Goal: Transaction & Acquisition: Purchase product/service

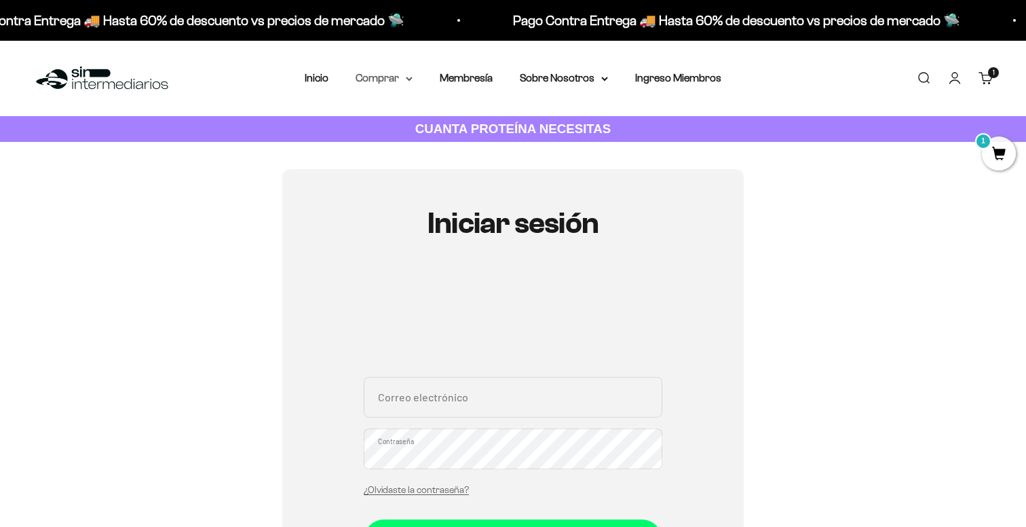
click at [390, 79] on summary "Comprar" at bounding box center [384, 78] width 57 height 18
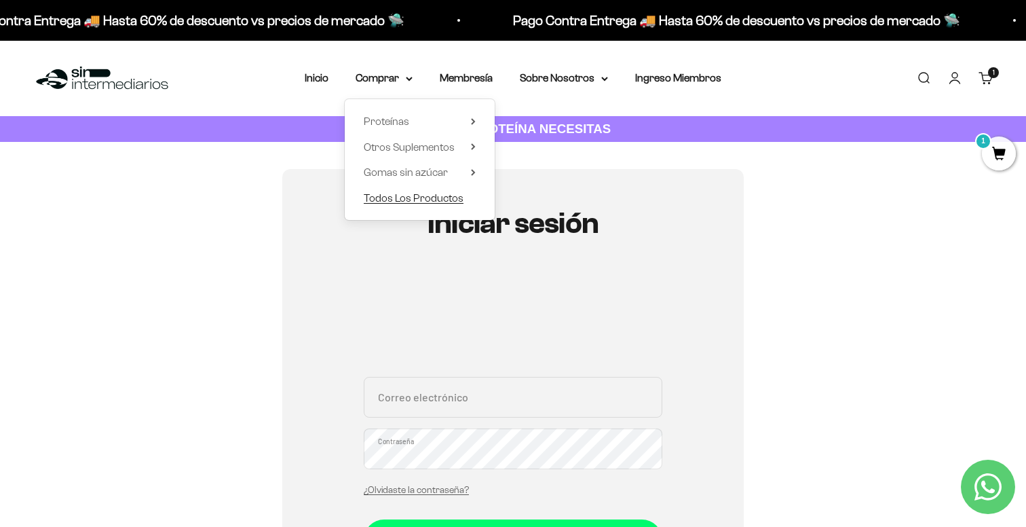
click at [409, 196] on span "Todos Los Productos" at bounding box center [414, 198] width 100 height 12
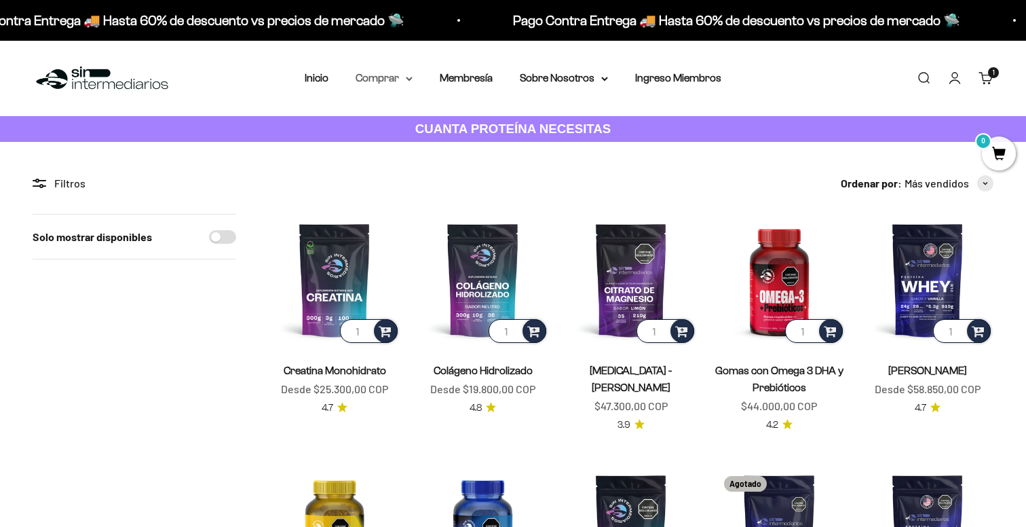
click at [381, 75] on summary "Comprar" at bounding box center [384, 78] width 57 height 18
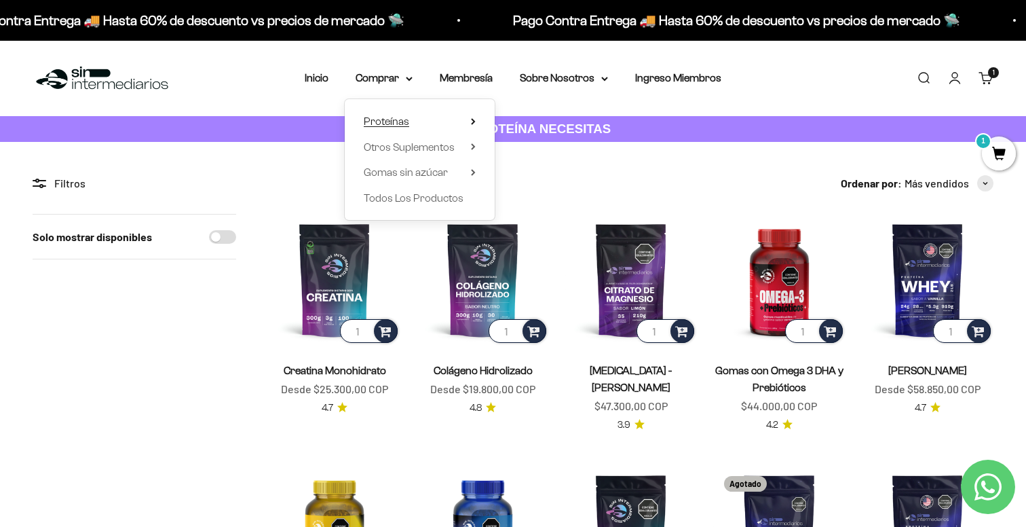
click at [405, 116] on span "Proteínas" at bounding box center [386, 121] width 45 height 12
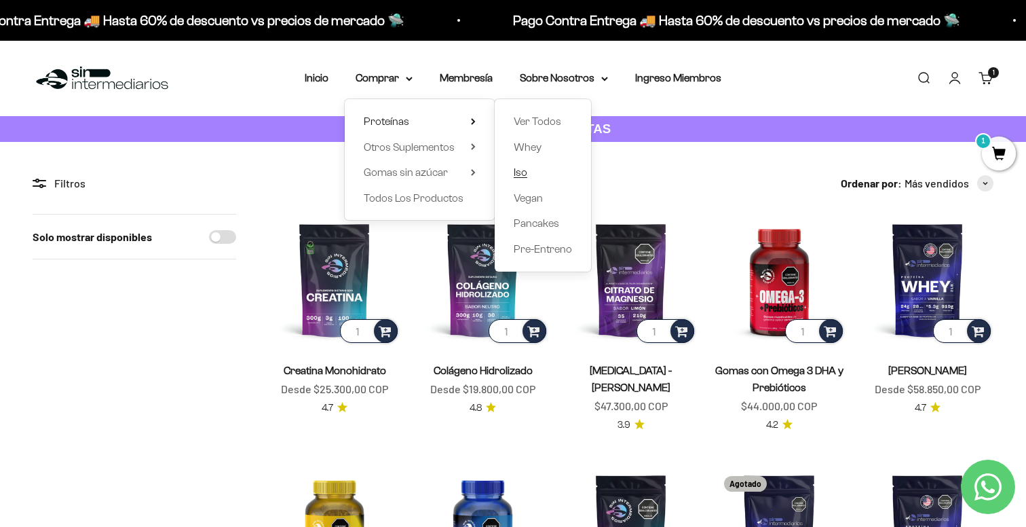
click at [524, 169] on span "Iso" at bounding box center [521, 172] width 14 height 12
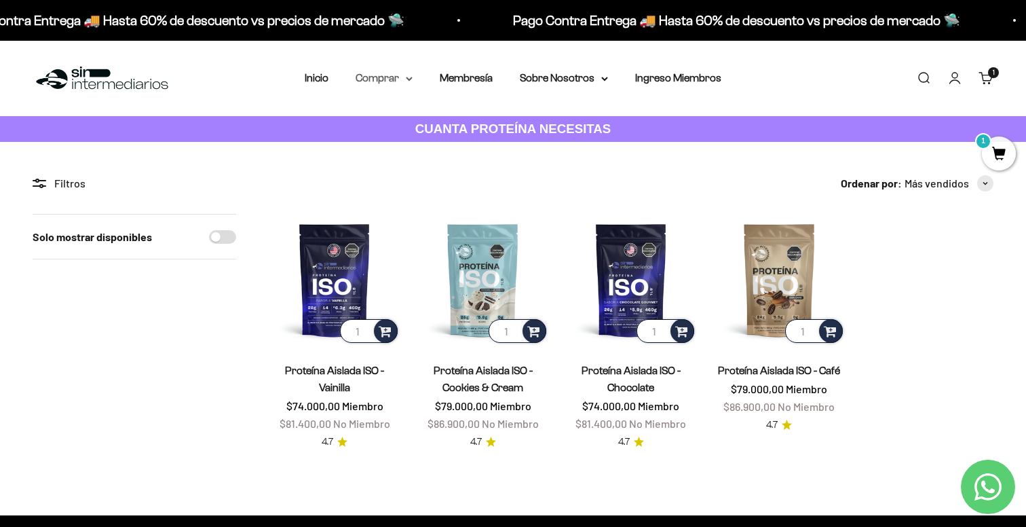
click at [379, 78] on summary "Comprar" at bounding box center [384, 78] width 57 height 18
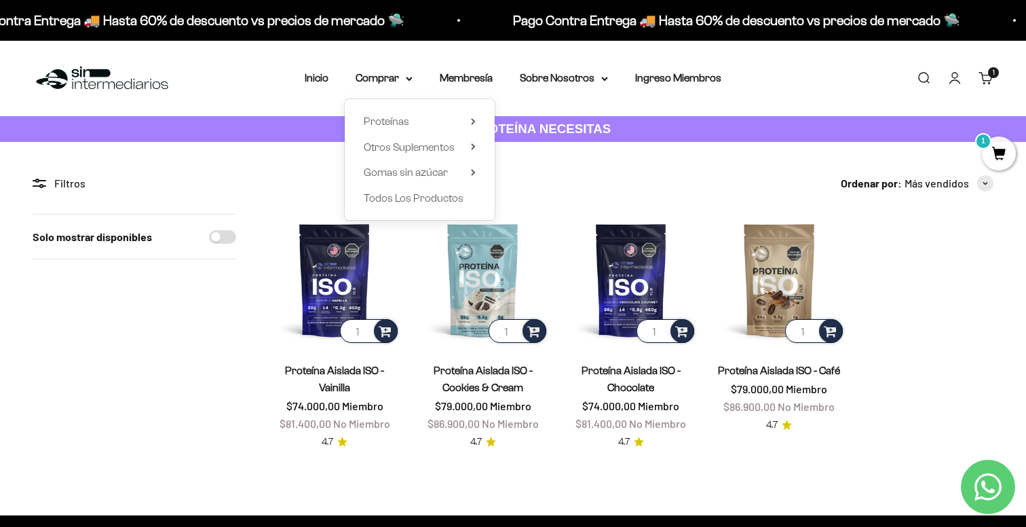
click at [387, 187] on div "Proteínas Ver Todos Whey Iso Vegan" at bounding box center [420, 159] width 150 height 121
click at [383, 204] on span "Todos Los Productos" at bounding box center [414, 198] width 100 height 18
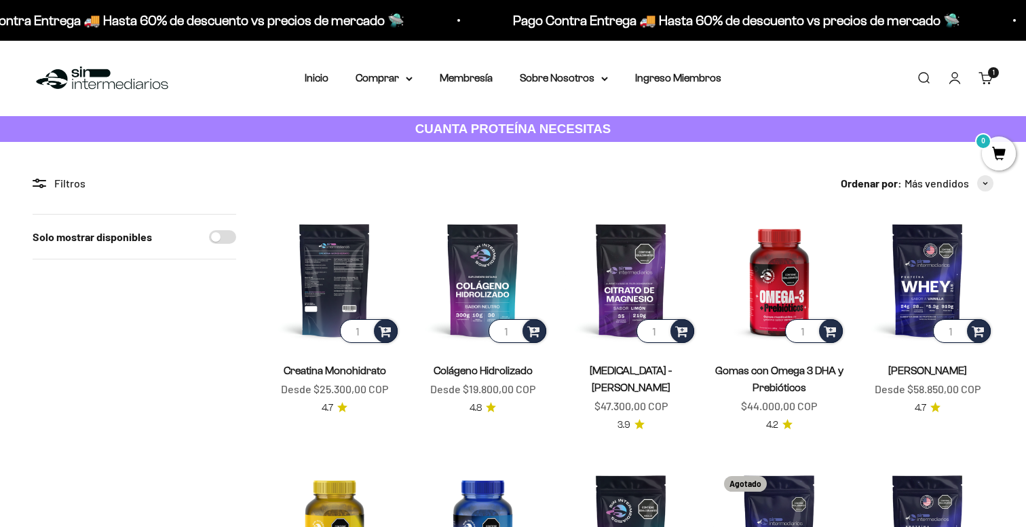
click at [343, 284] on img at bounding box center [335, 280] width 132 height 132
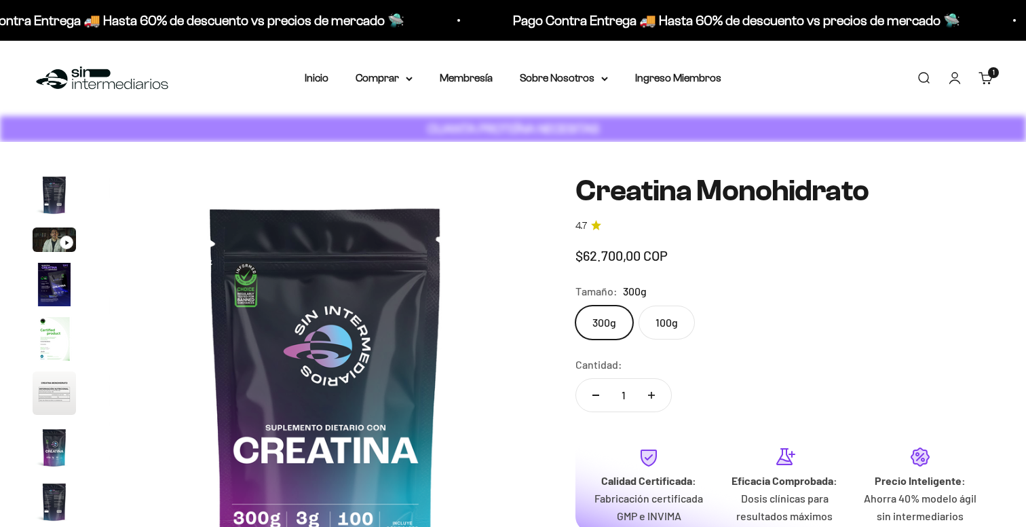
scroll to position [0, 3607]
